Goal: Check status: Check status

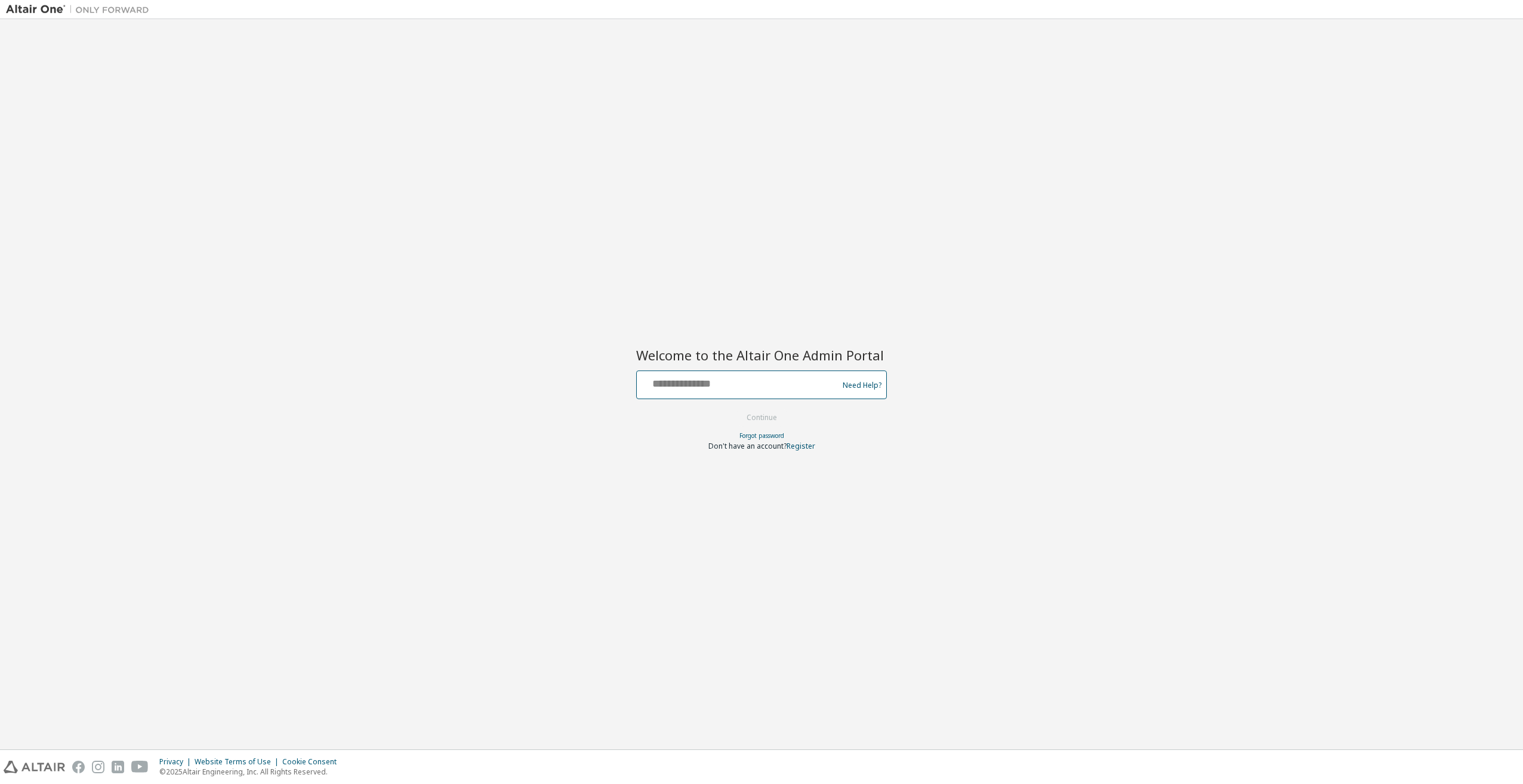
click at [726, 381] on input "text" at bounding box center [739, 382] width 195 height 17
type input "**********"
click at [744, 414] on button "Continue" at bounding box center [762, 417] width 55 height 17
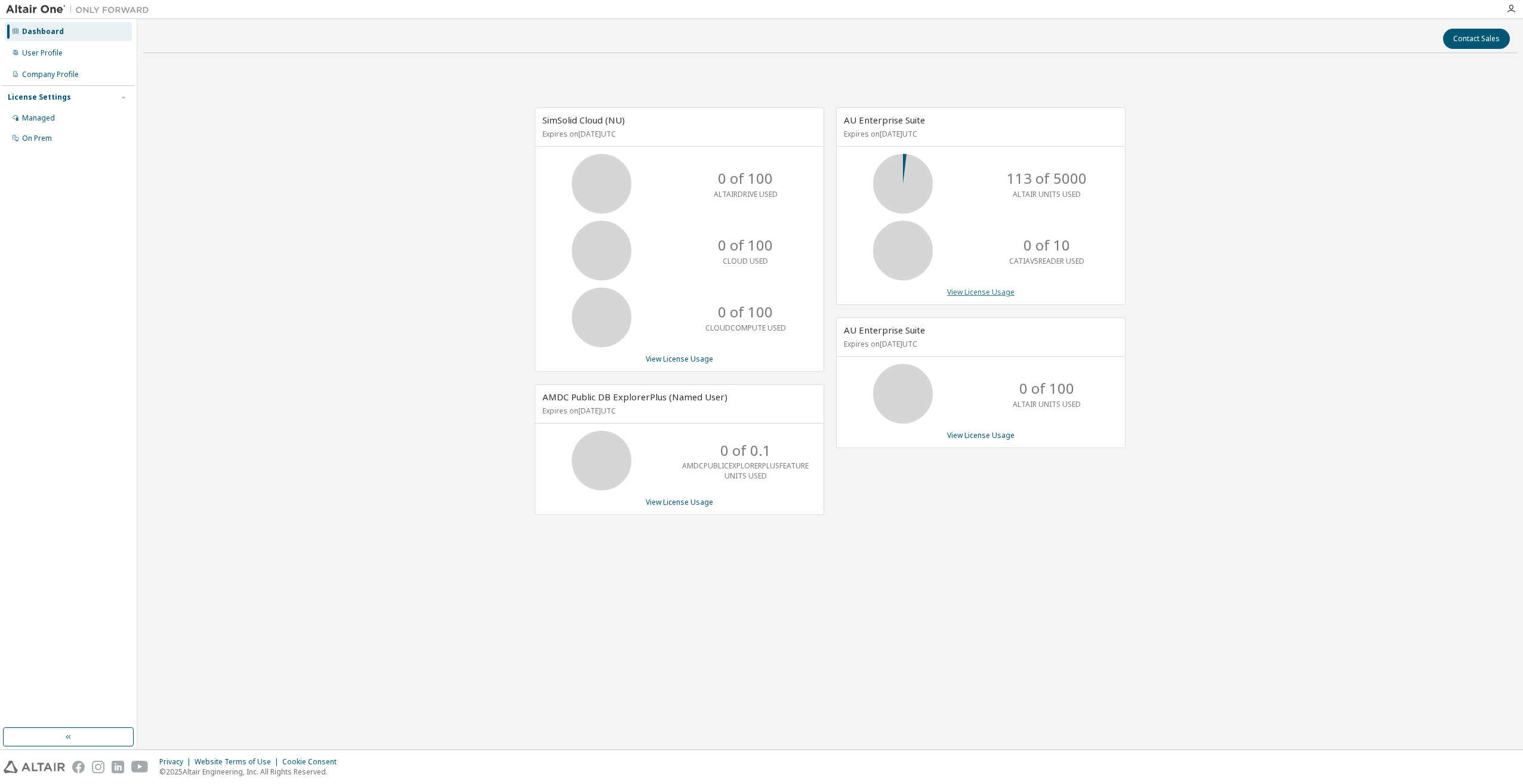
click at [989, 292] on link "View License Usage" at bounding box center [980, 292] width 67 height 10
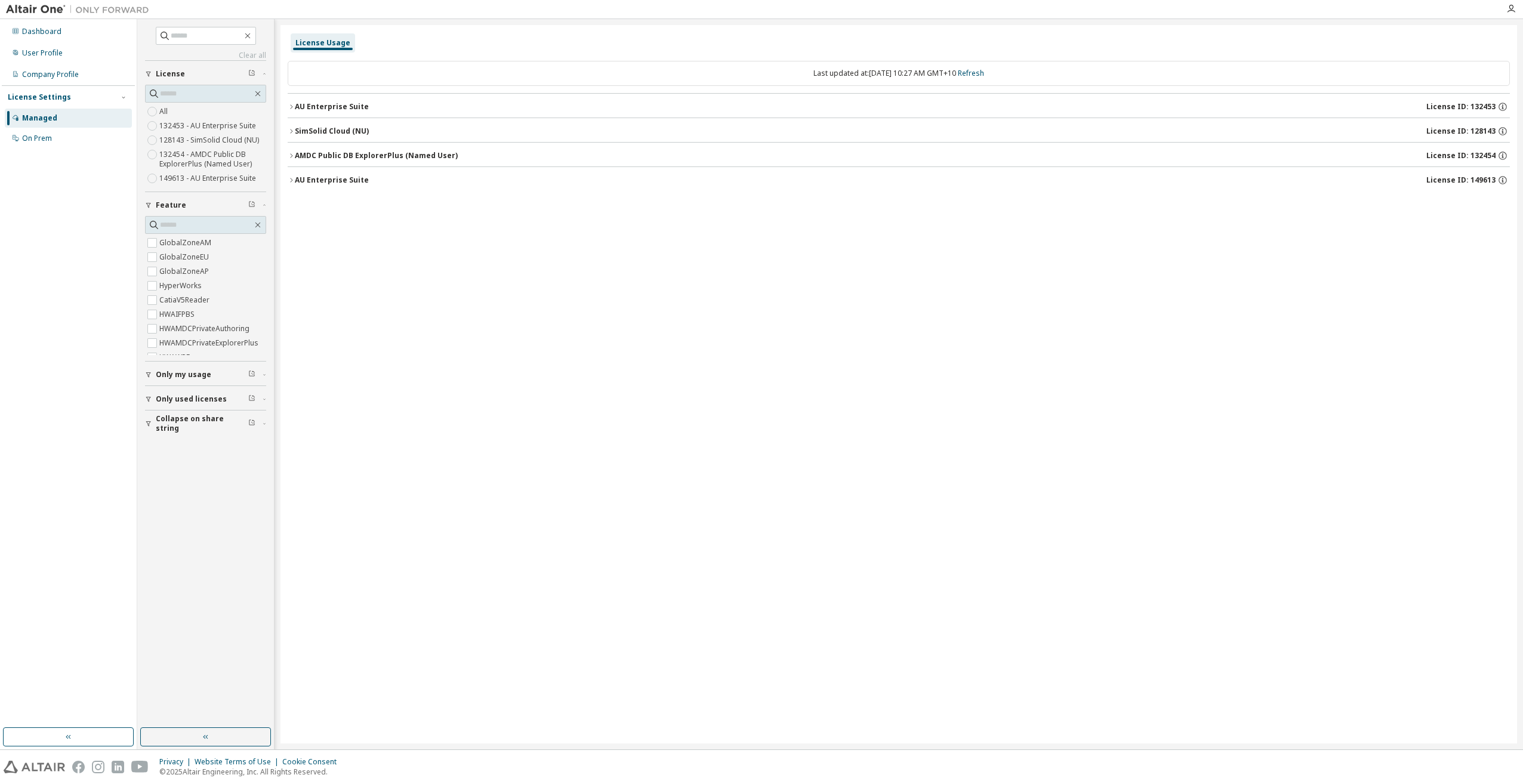
click at [324, 101] on button "AU Enterprise Suite License ID: 132453" at bounding box center [899, 107] width 1222 height 27
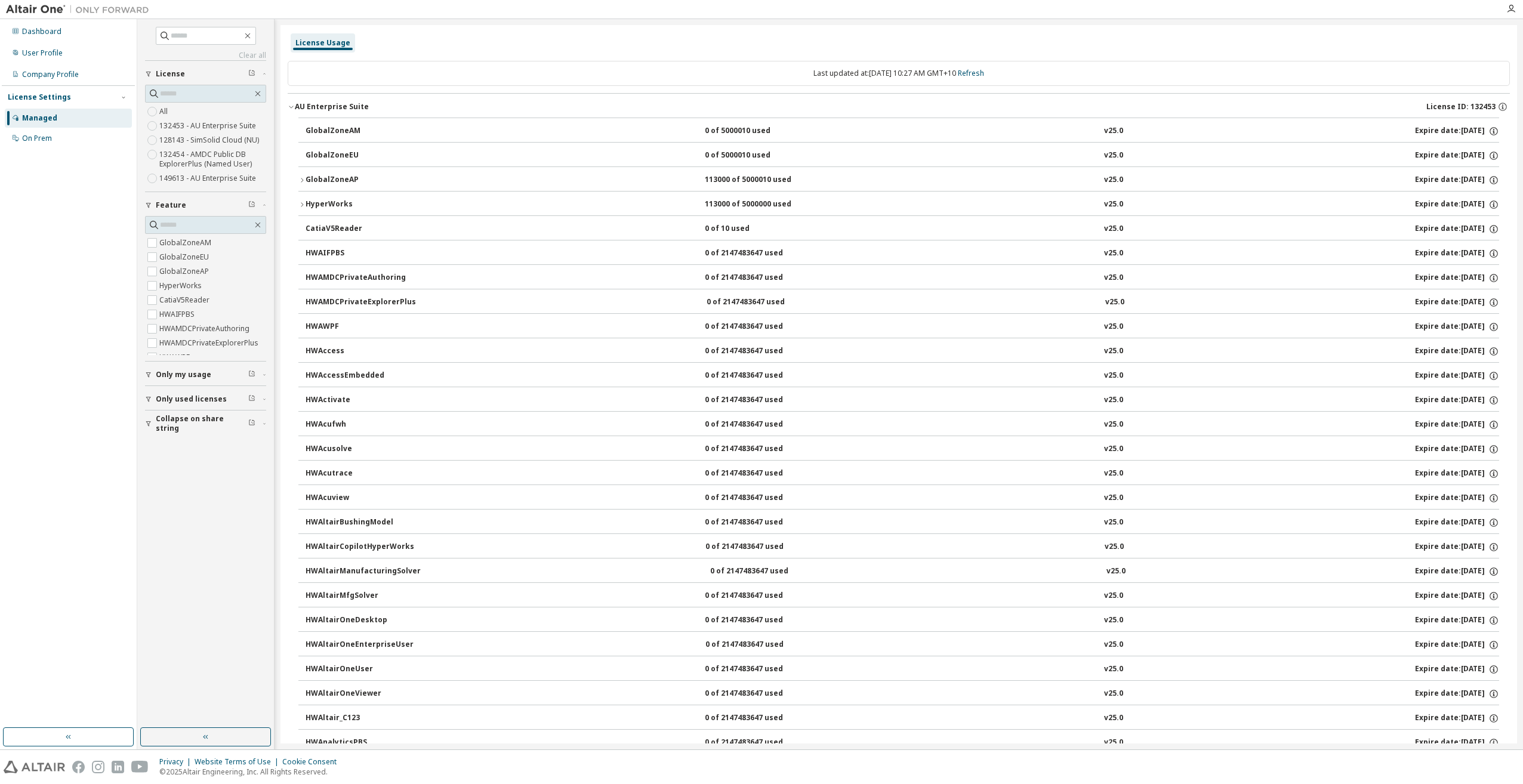
click at [1176, 508] on button "HWAcuview 0 of 2147483647 used v25.0 Expire date: 2025-10-01" at bounding box center [902, 498] width 1194 height 27
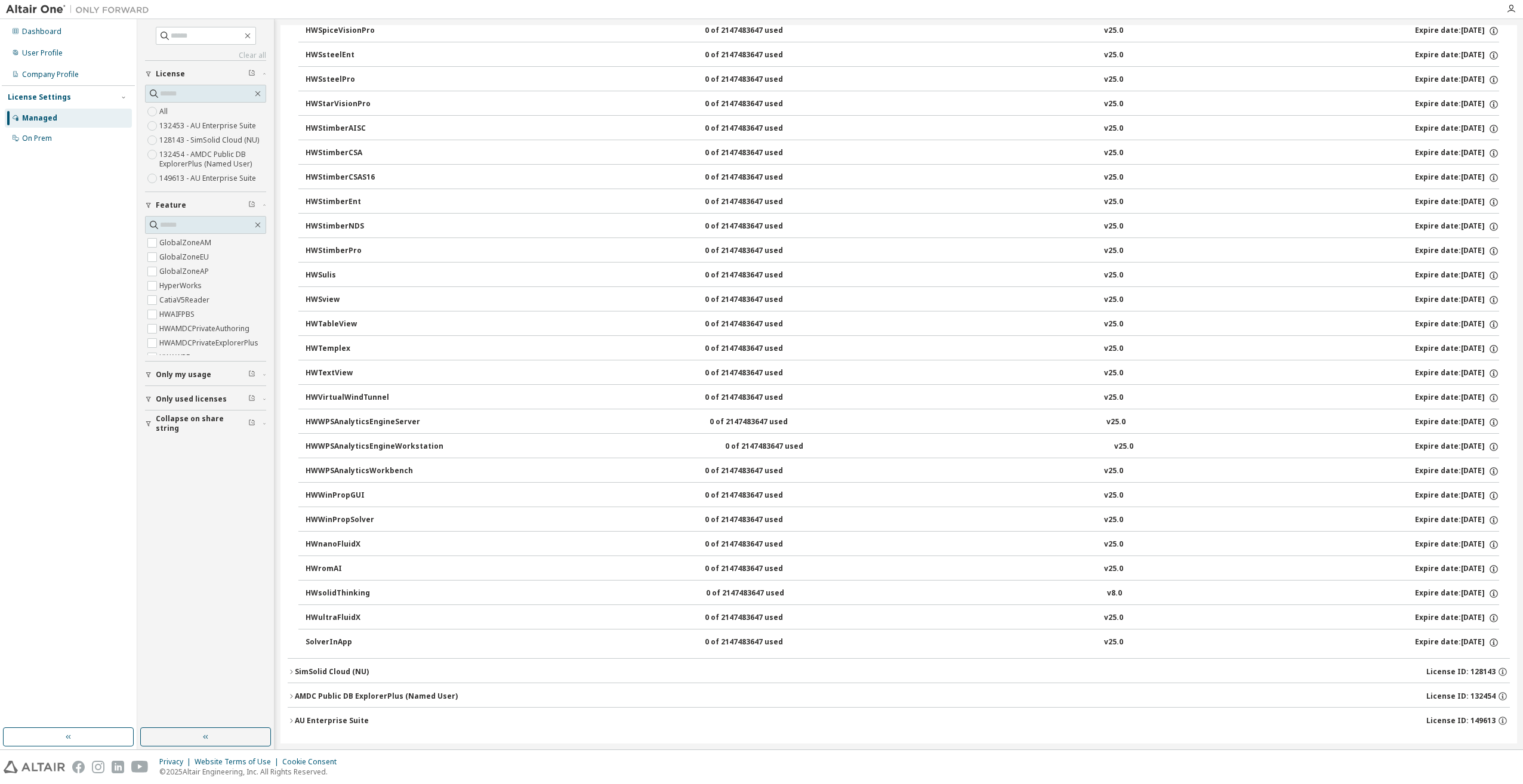
scroll to position [7593, 0]
click at [337, 711] on div "AU Enterprise Suite" at bounding box center [331, 716] width 74 height 9
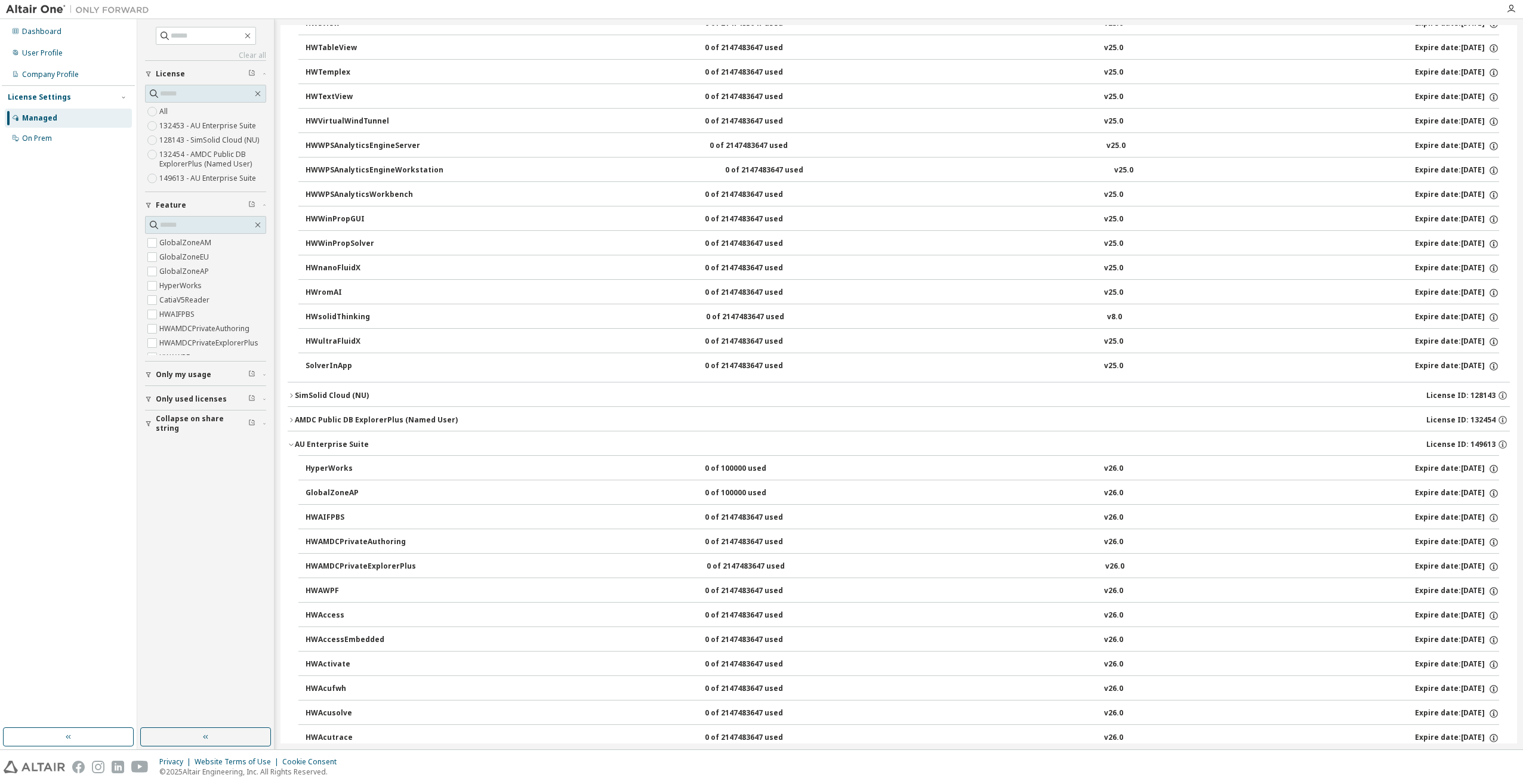
scroll to position [7833, 0]
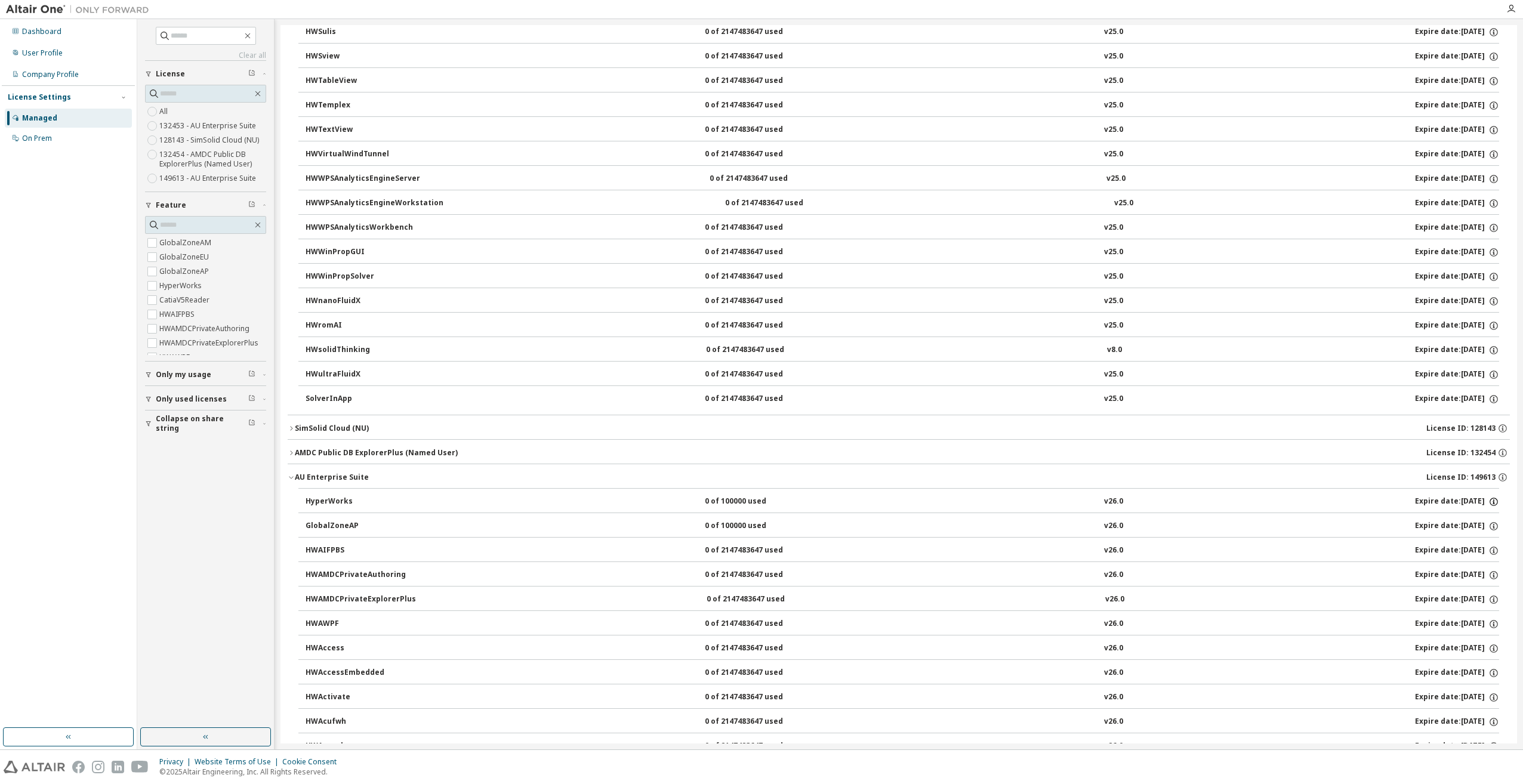
click at [1491, 502] on icon "button" at bounding box center [1494, 502] width 11 height 11
click at [1394, 493] on button "HyperWorks 0 of 100000 used v26.0 Expire date: 2025-10-08" at bounding box center [902, 502] width 1194 height 27
click at [722, 498] on div "0 of 100000 used" at bounding box center [758, 502] width 108 height 11
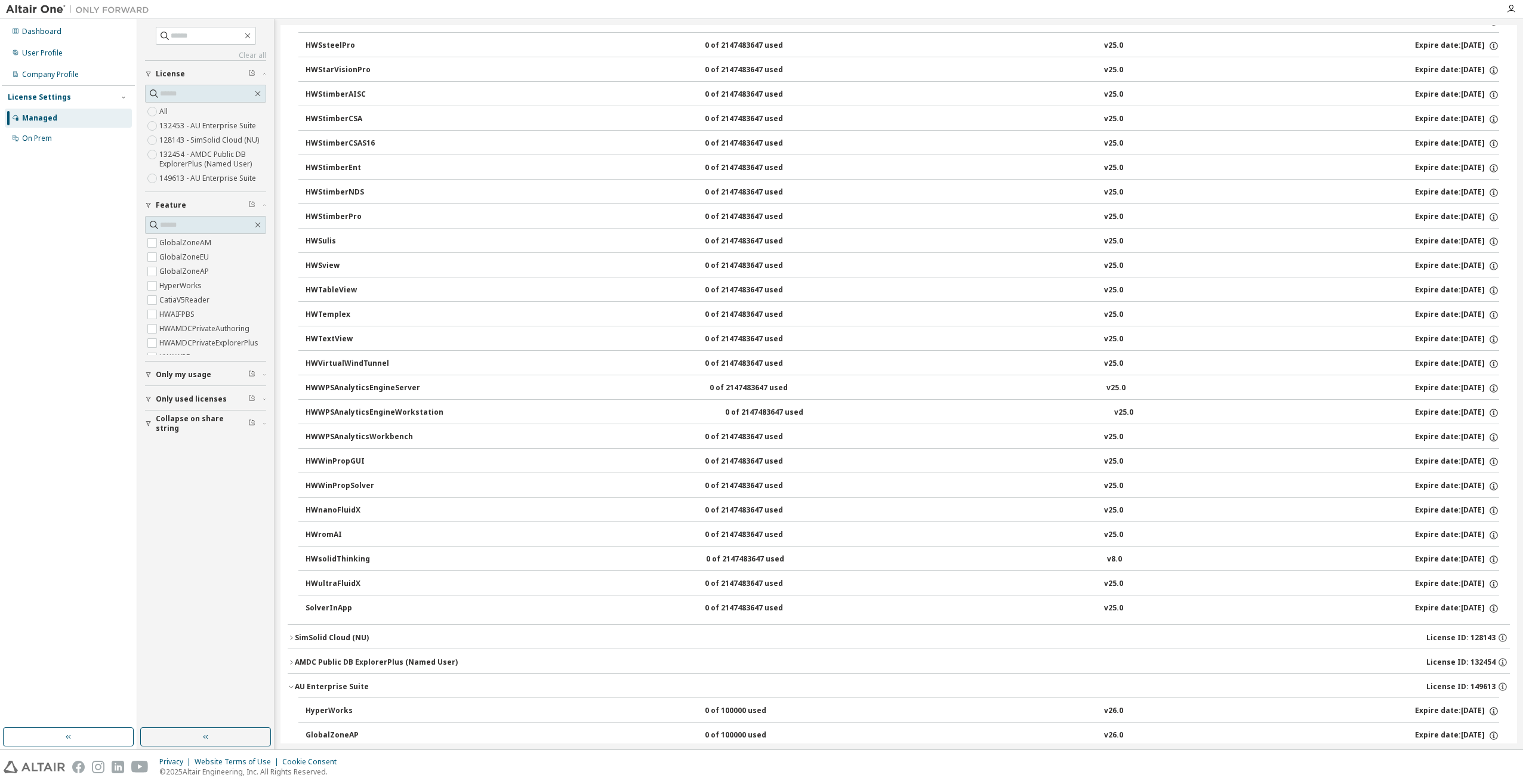
scroll to position [7474, 0]
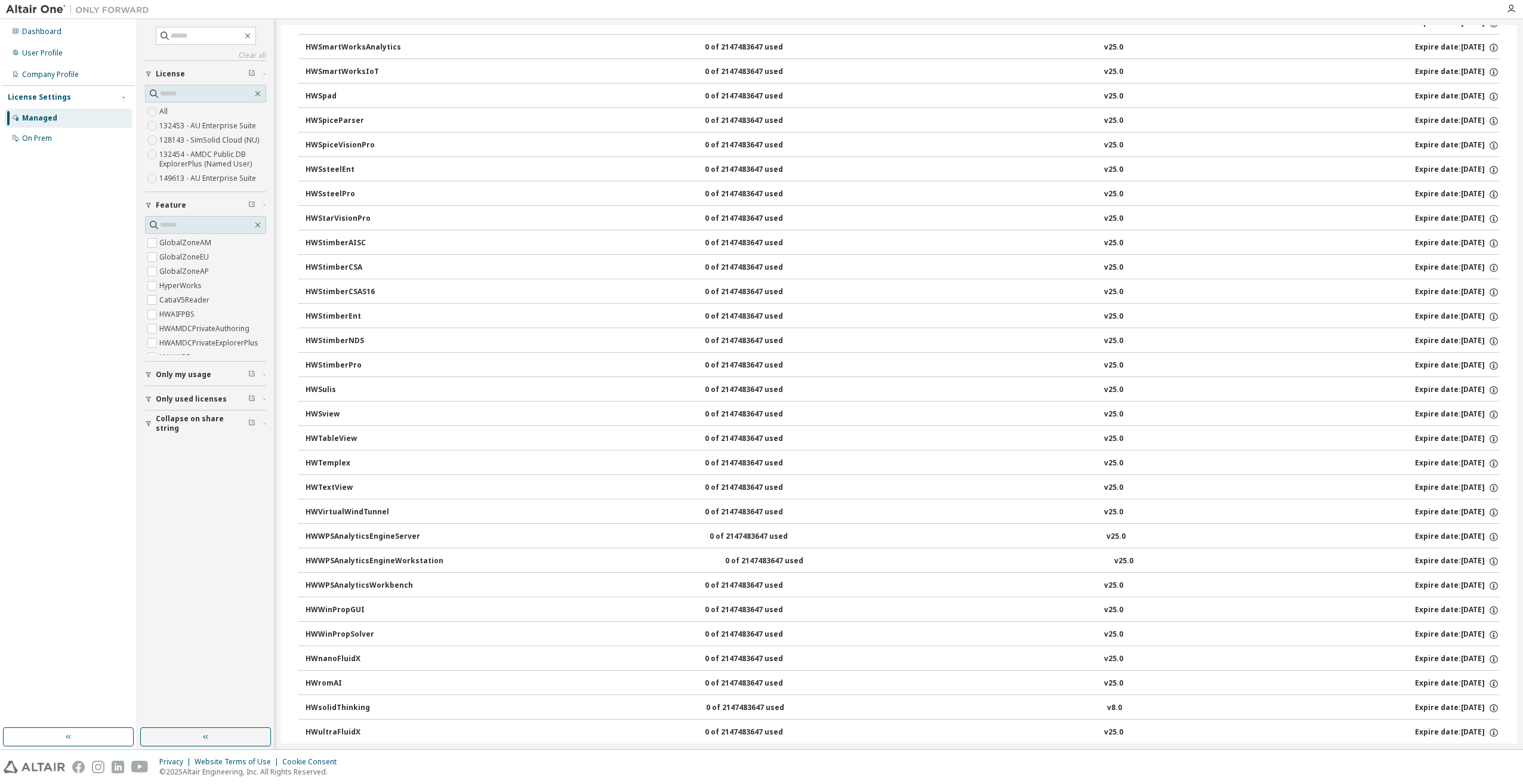
click at [174, 373] on span "Only my usage" at bounding box center [183, 375] width 55 height 9
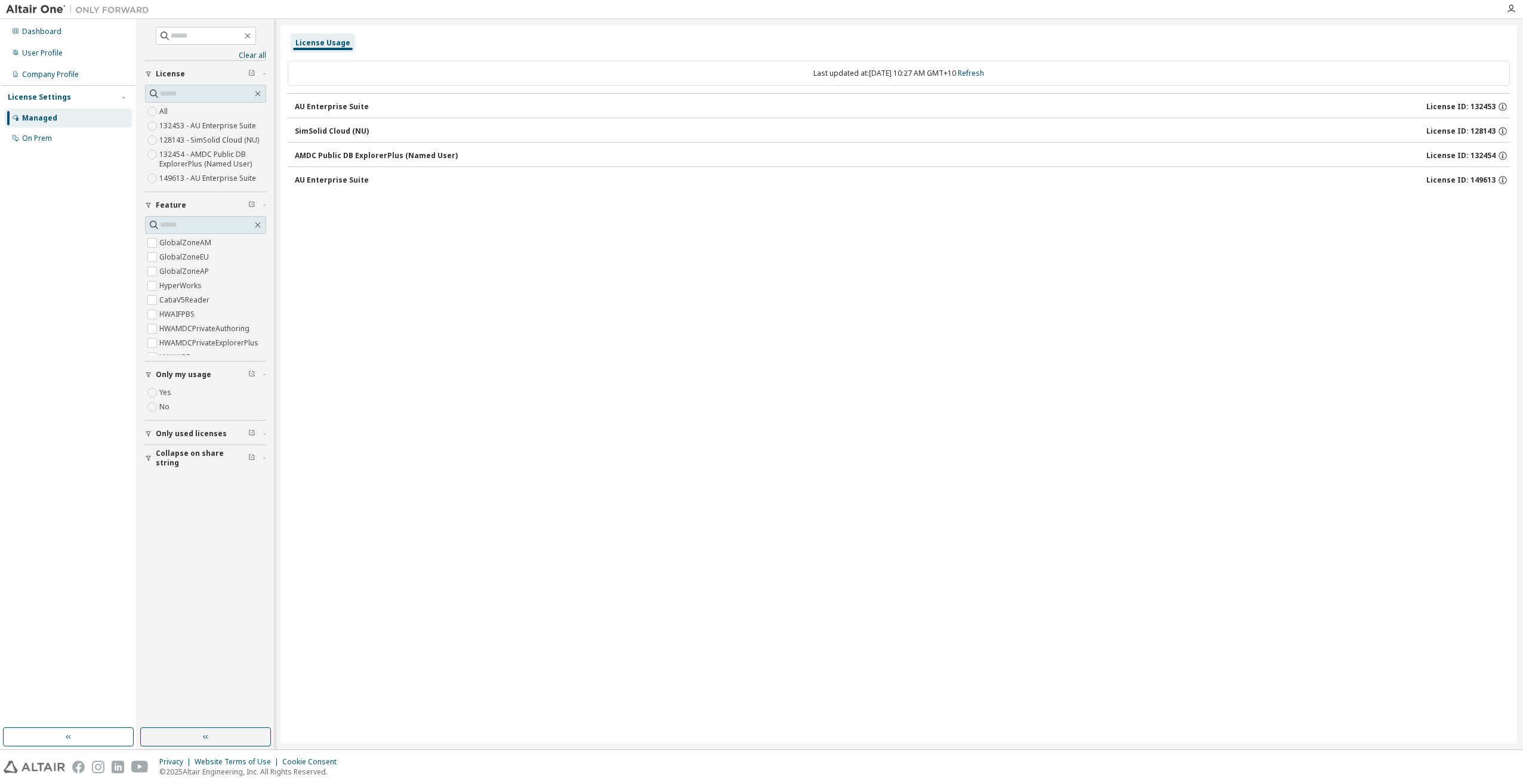
scroll to position [0, 0]
click at [344, 179] on div "AU Enterprise Suite" at bounding box center [331, 180] width 74 height 9
click at [359, 160] on div "AMDC Public DB ExplorerPlus (Named User)" at bounding box center [375, 156] width 163 height 9
click at [394, 142] on button "SimSolid Cloud (NU) License ID: 128143" at bounding box center [902, 131] width 1216 height 27
click at [358, 118] on button "AU Enterprise Suite License ID: 132453" at bounding box center [902, 107] width 1216 height 27
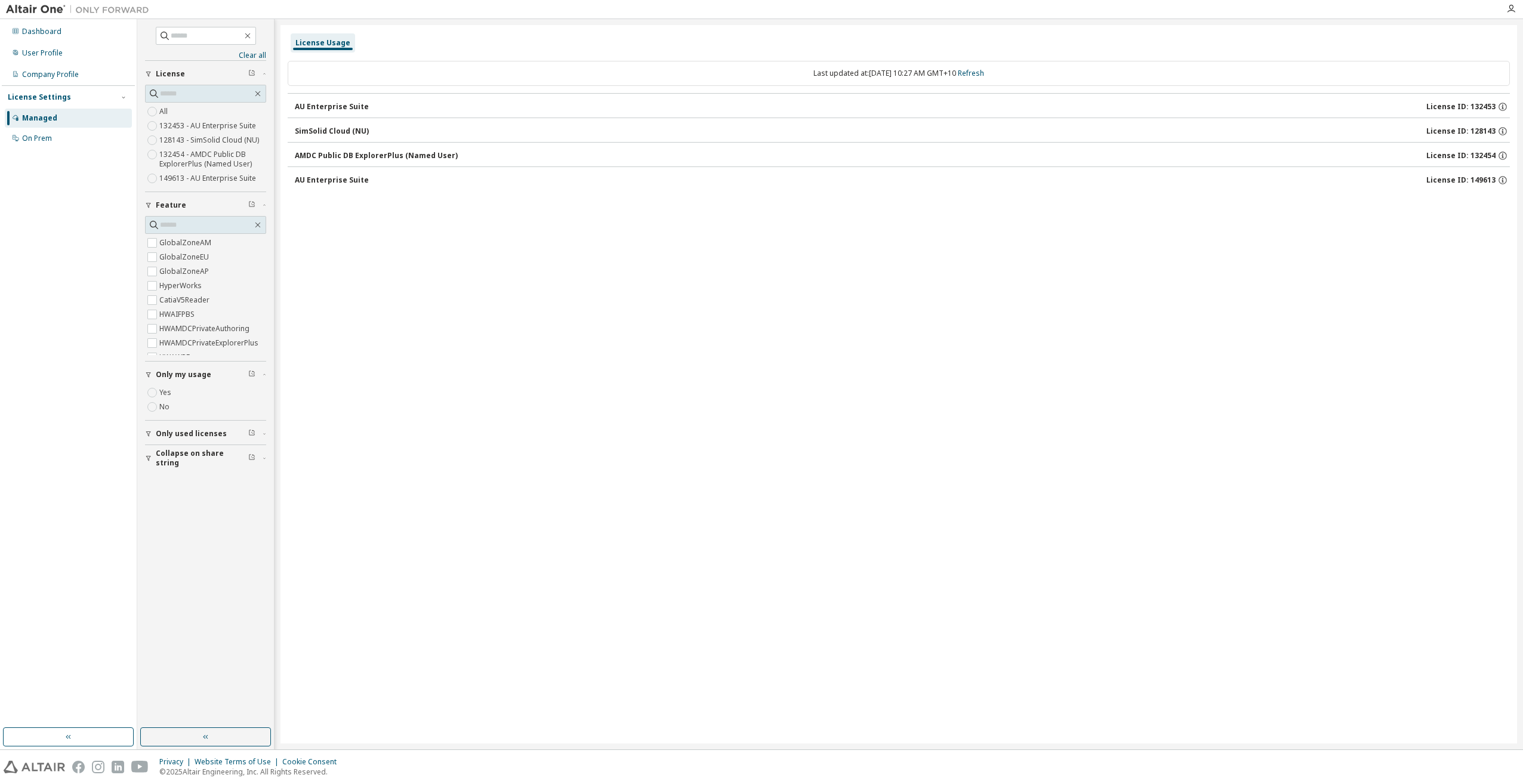
click at [200, 128] on label "132453 - AU Enterprise Suite" at bounding box center [209, 126] width 99 height 15
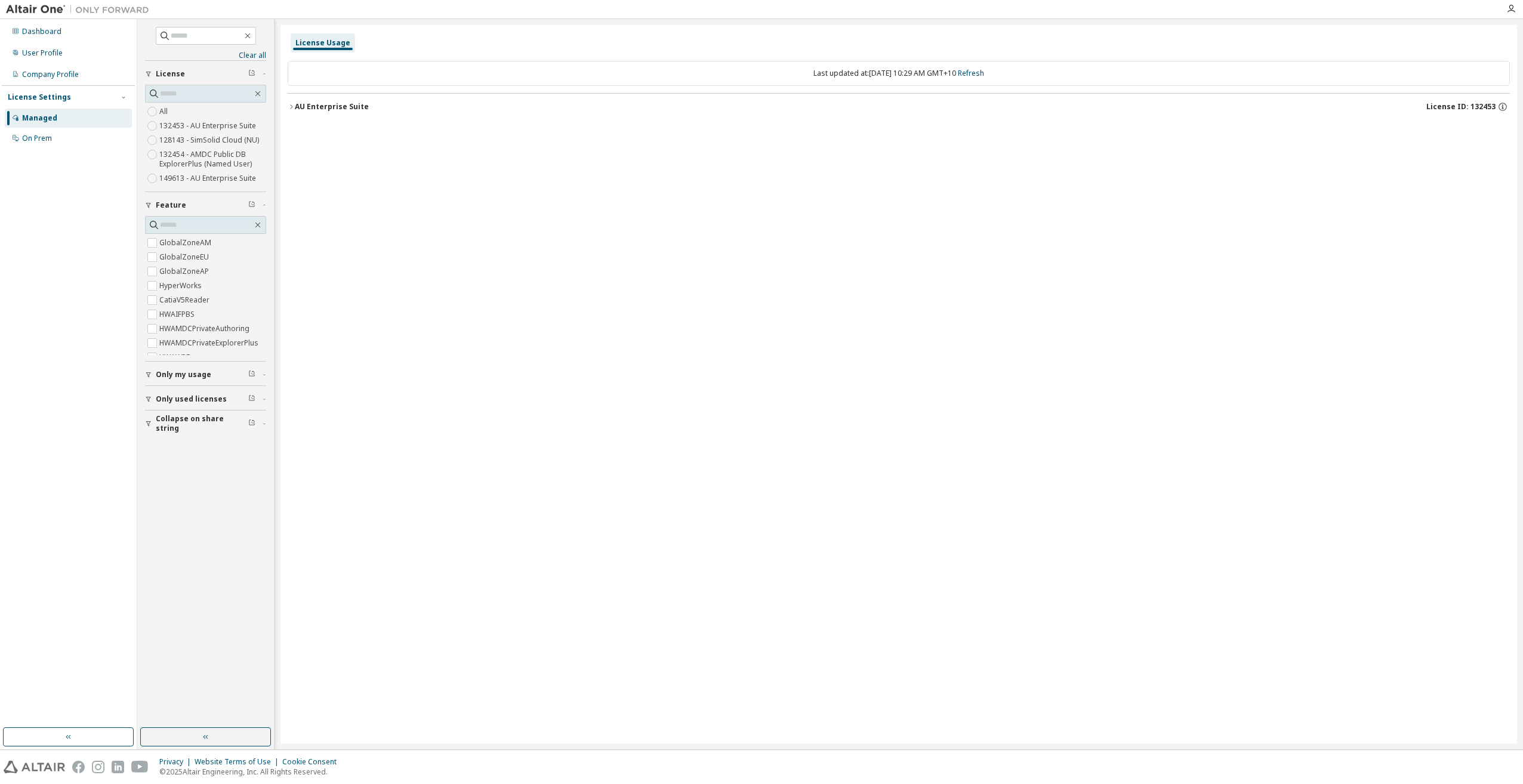
click at [211, 364] on button "Only my usage" at bounding box center [206, 375] width 121 height 27
click at [194, 74] on div "License" at bounding box center [209, 74] width 107 height 9
click at [193, 228] on input "text" at bounding box center [206, 225] width 93 height 12
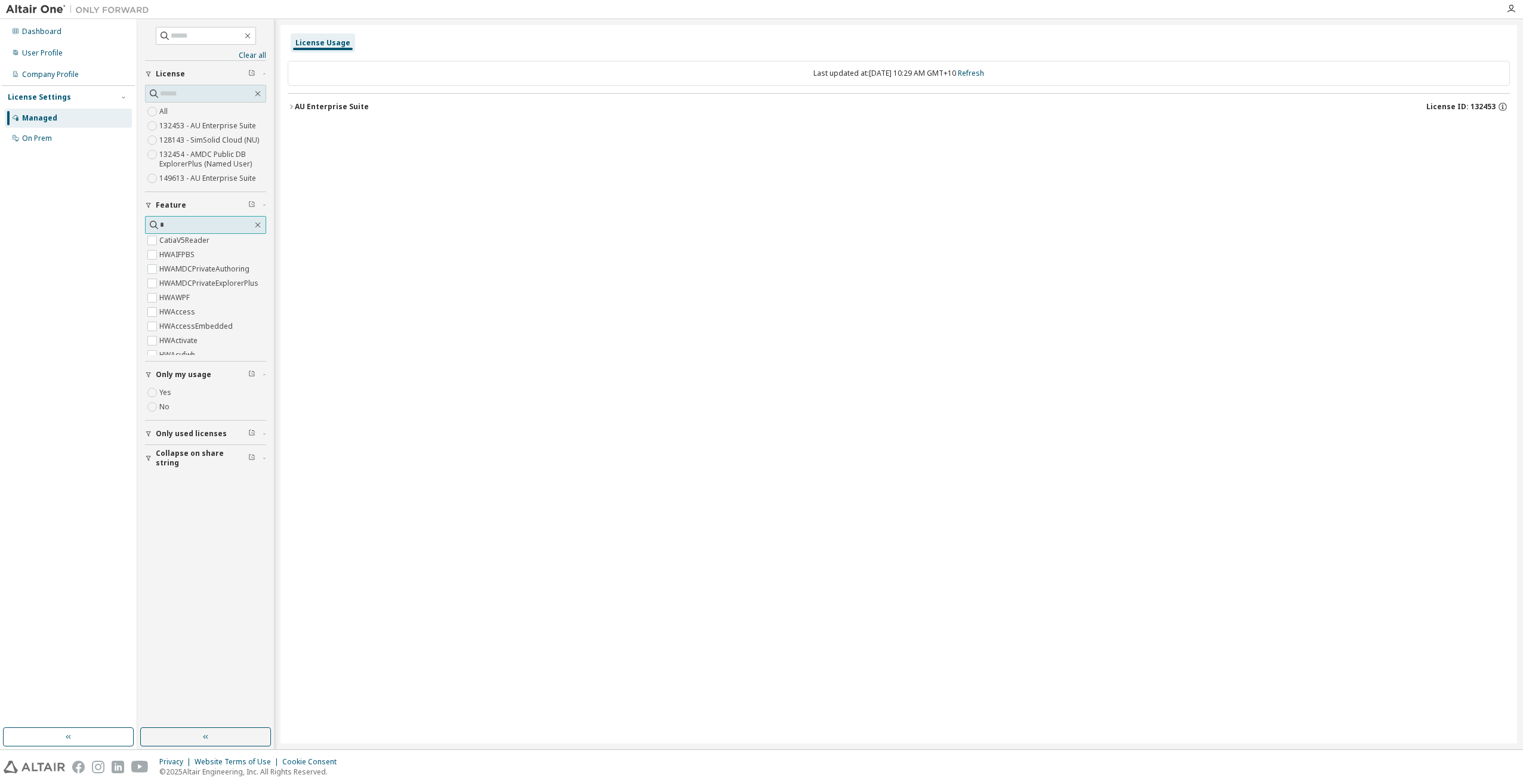
scroll to position [3, 0]
type input "**"
click at [194, 236] on label "HyperWorks" at bounding box center [181, 241] width 45 height 15
click at [166, 113] on label "All" at bounding box center [165, 112] width 11 height 15
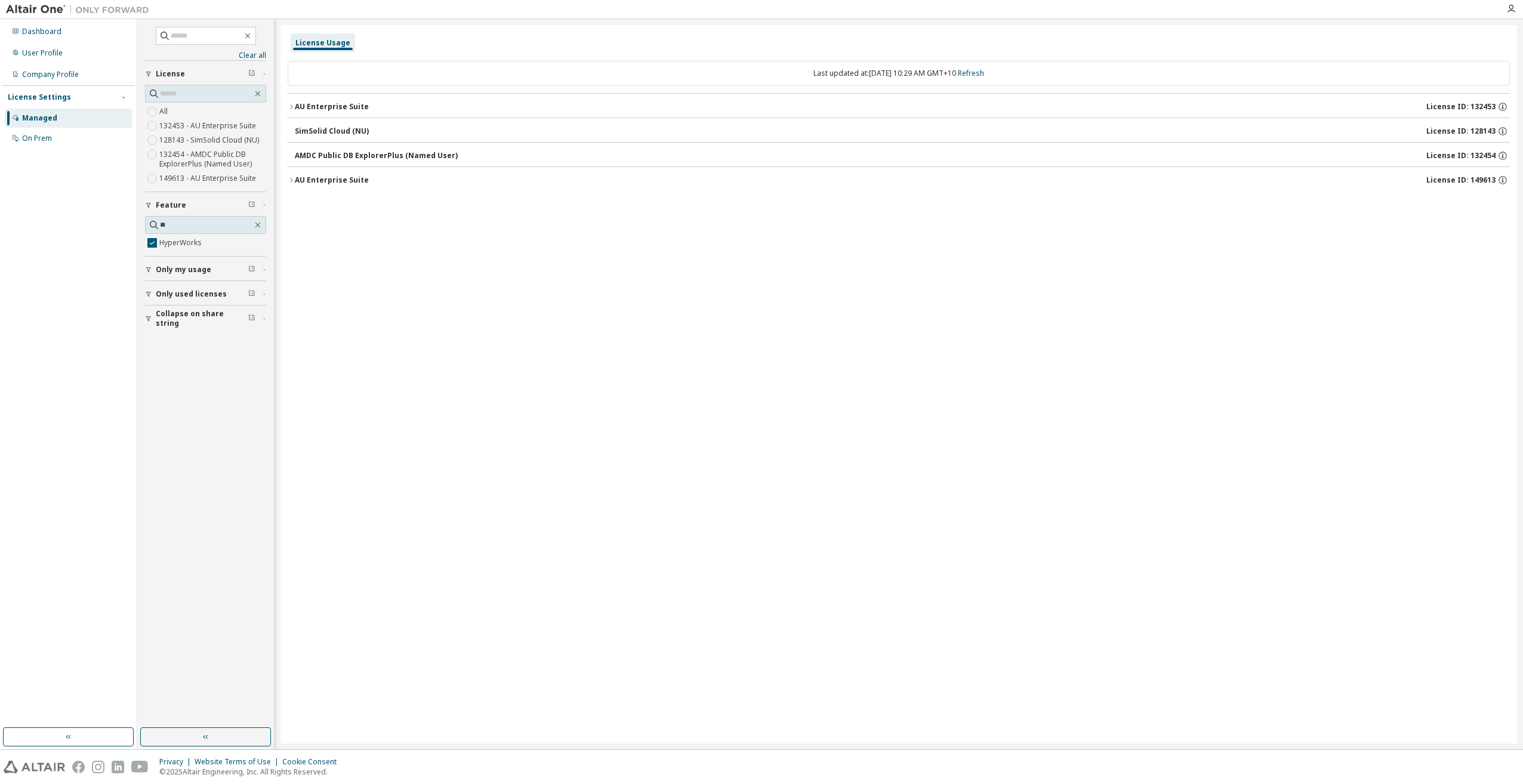
click at [325, 99] on button "AU Enterprise Suite License ID: 132453" at bounding box center [899, 107] width 1222 height 27
click at [322, 210] on div "AU Enterprise Suite" at bounding box center [331, 209] width 74 height 9
click at [312, 131] on div "HyperWorks" at bounding box center [359, 132] width 108 height 11
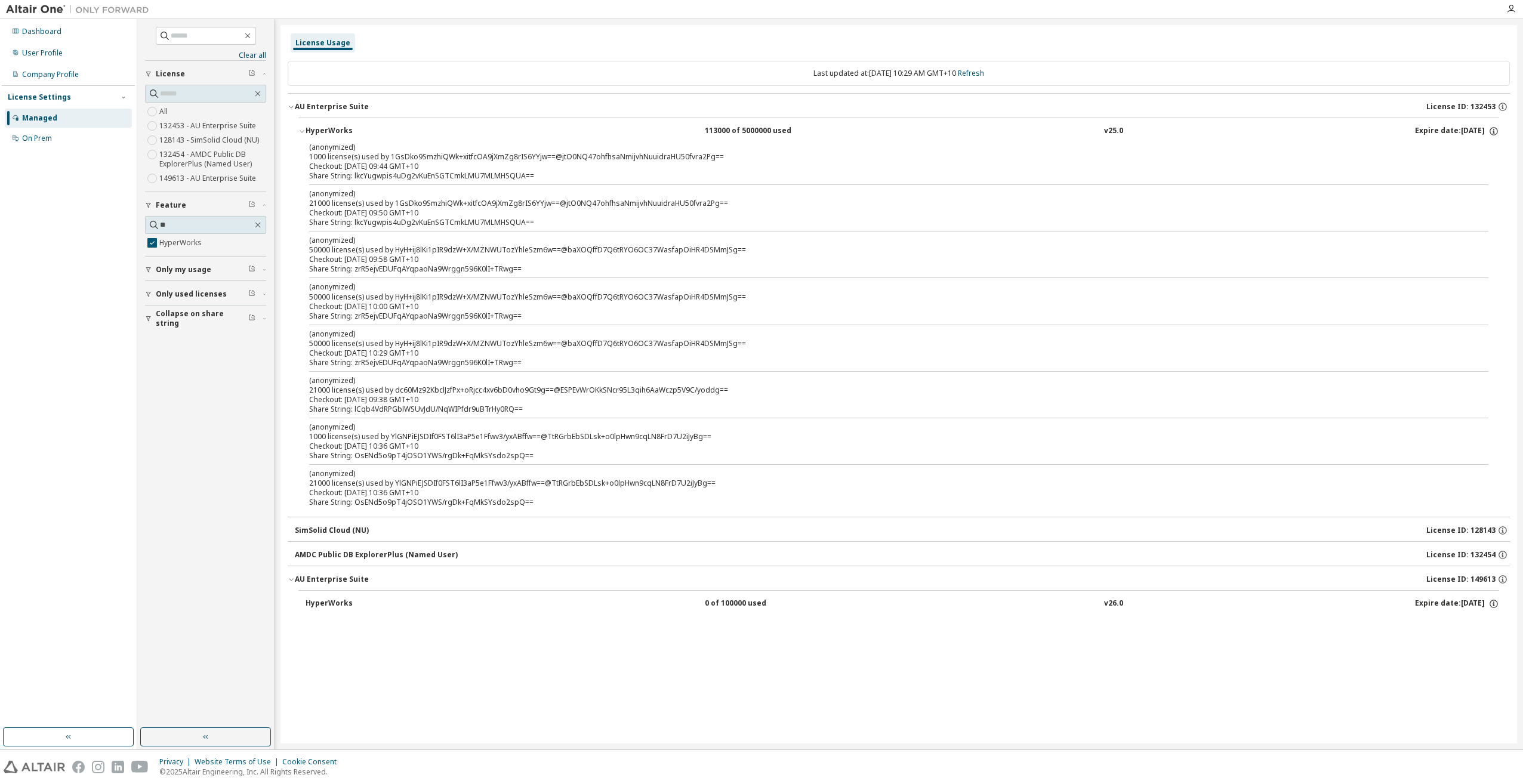
click at [350, 571] on button "AU Enterprise Suite License ID: 149613" at bounding box center [899, 580] width 1222 height 27
click at [1033, 685] on div "License Usage Last updated at: Mon 2025-09-08 10:29 AM GMT+10 Refresh AU Enterp…" at bounding box center [899, 384] width 1237 height 719
click at [304, 133] on icon "button" at bounding box center [302, 132] width 7 height 7
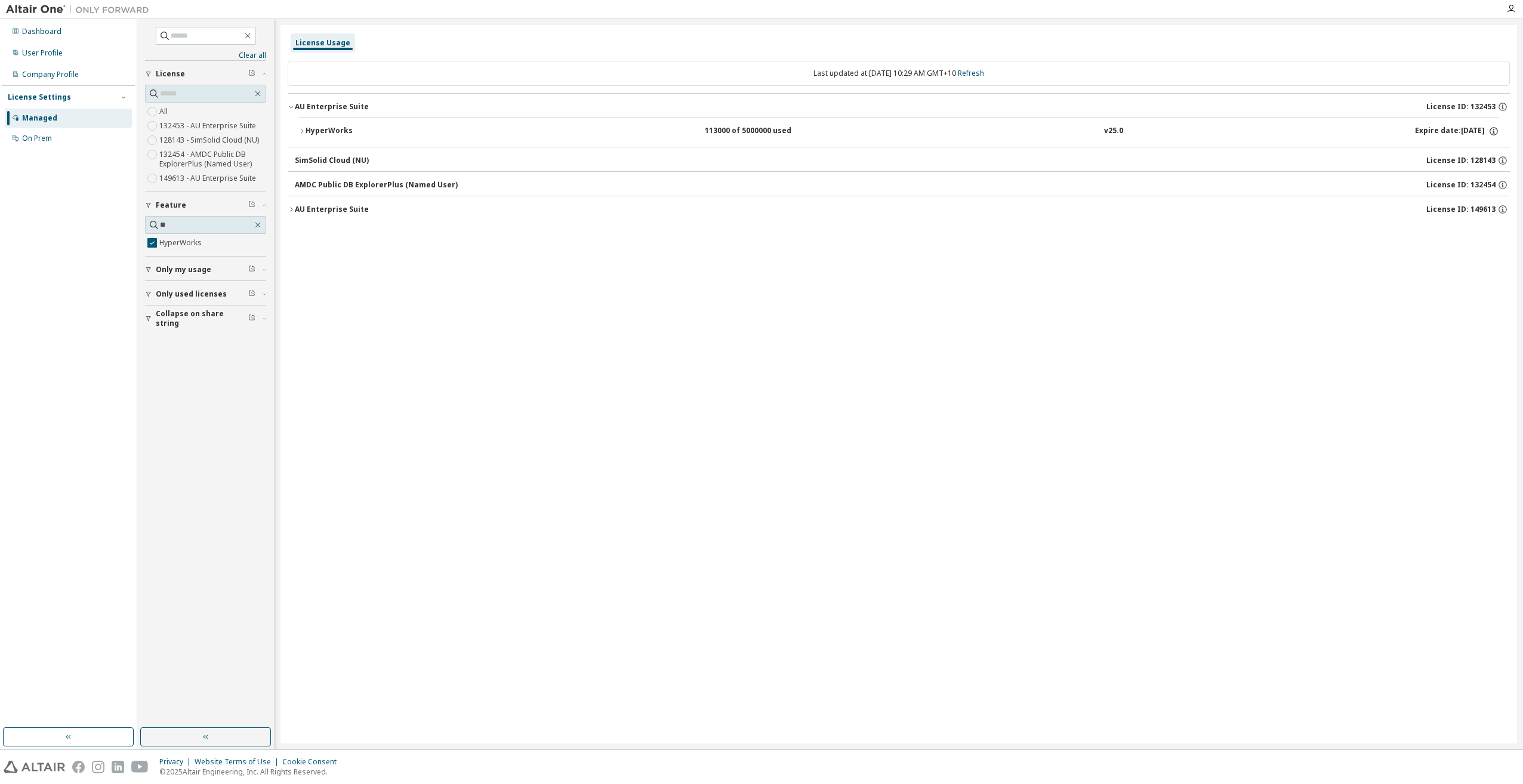
click at [1241, 358] on div "License Usage Last updated at: Mon 2025-09-08 10:29 AM GMT+10 Refresh AU Enterp…" at bounding box center [899, 384] width 1237 height 719
click at [290, 110] on icon "button" at bounding box center [292, 107] width 7 height 7
click at [288, 181] on icon "button" at bounding box center [292, 180] width 7 height 7
click at [341, 184] on div "AU Enterprise Suite" at bounding box center [331, 180] width 74 height 9
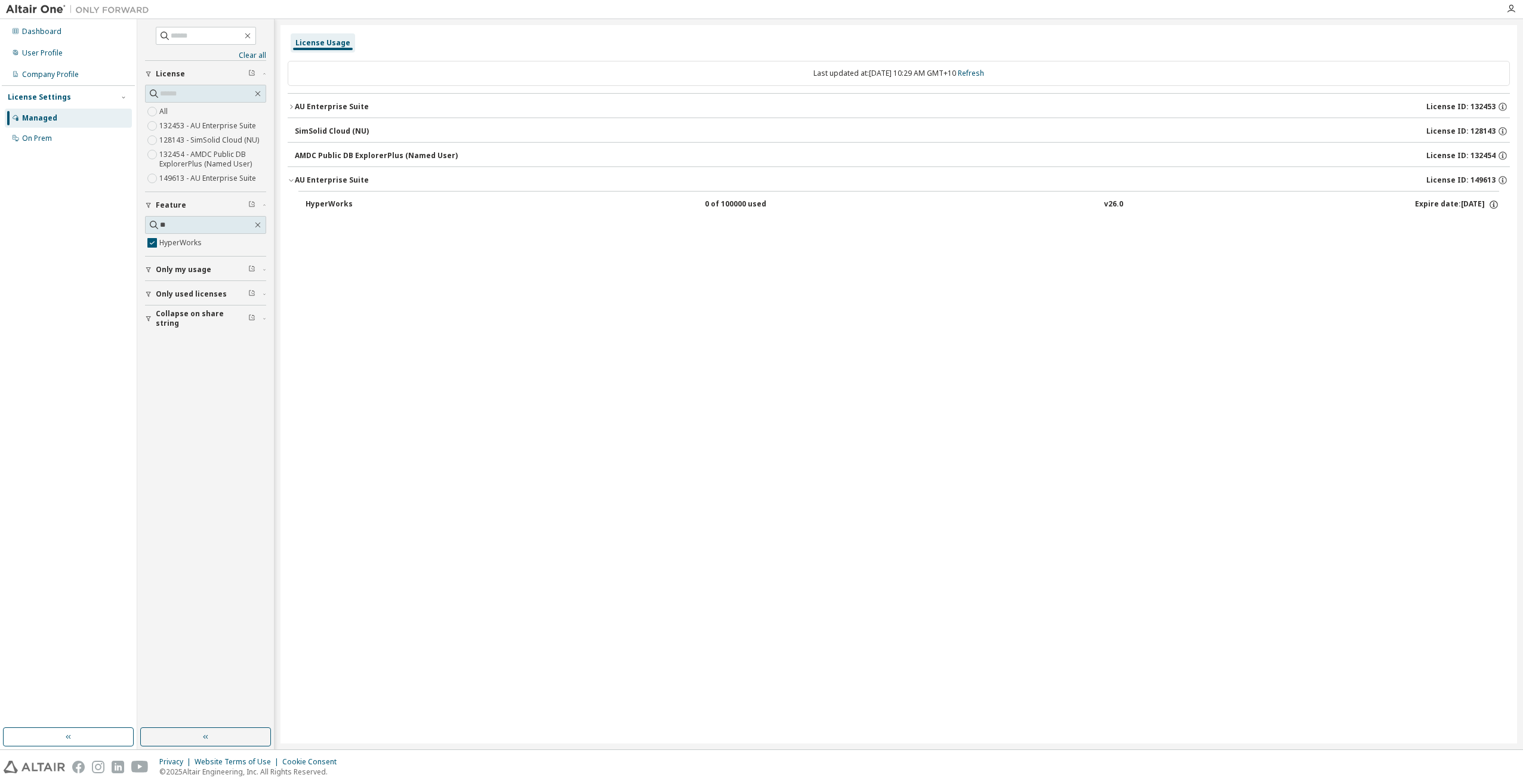
click at [1478, 179] on span "License ID: 149613" at bounding box center [1460, 180] width 69 height 9
drag, startPoint x: 1478, startPoint y: 179, endPoint x: 1419, endPoint y: 169, distance: 59.8
click at [1419, 169] on button "AU Enterprise Suite License ID: 149613" at bounding box center [899, 180] width 1222 height 27
click at [1505, 181] on icon "button" at bounding box center [1503, 180] width 11 height 11
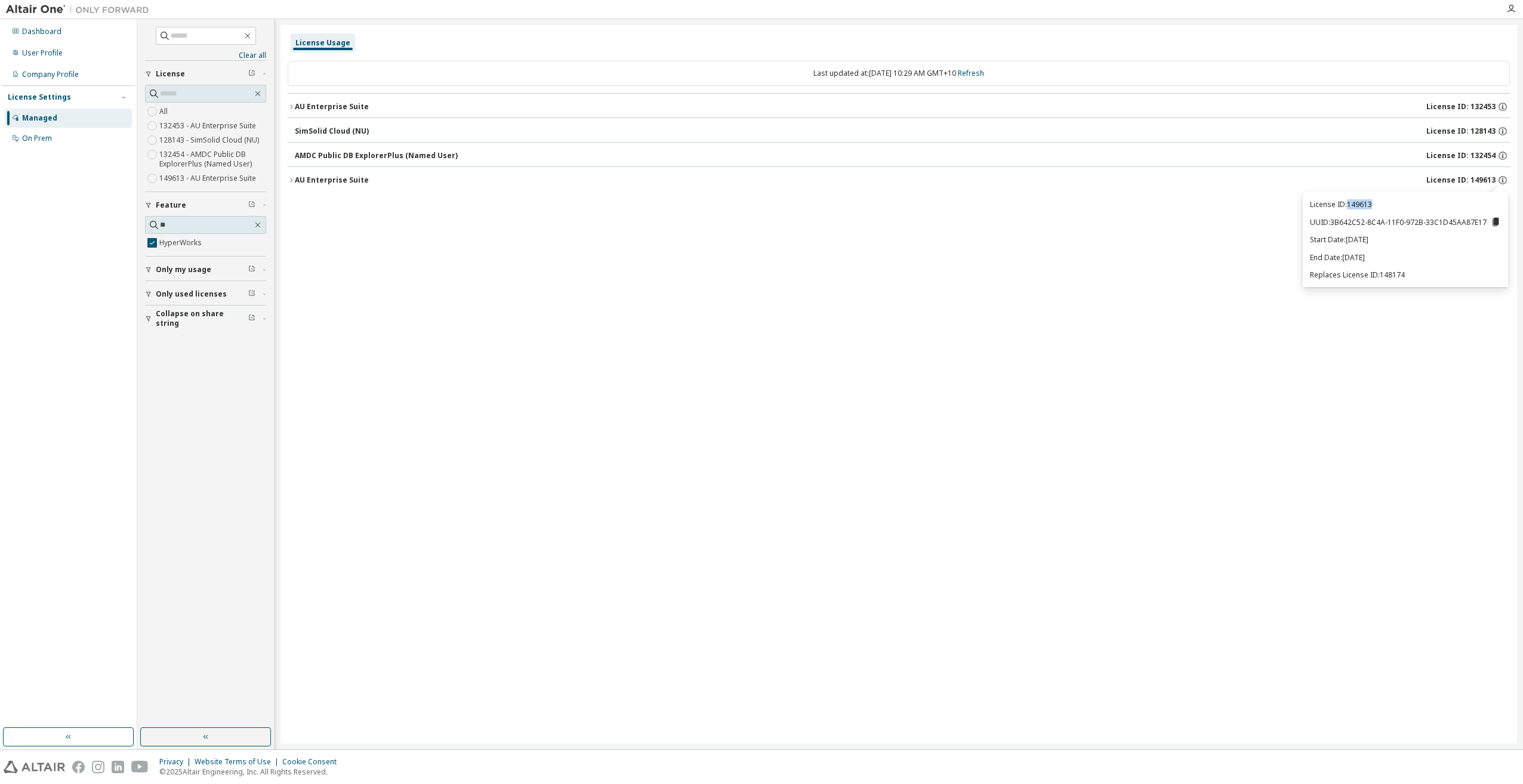
drag, startPoint x: 1401, startPoint y: 207, endPoint x: 1350, endPoint y: 206, distance: 51.0
click at [1350, 206] on p "License ID: 149613" at bounding box center [1406, 204] width 191 height 10
copy p "149613"
click at [1497, 225] on icon at bounding box center [1496, 222] width 11 height 11
